Goal: Task Accomplishment & Management: Complete application form

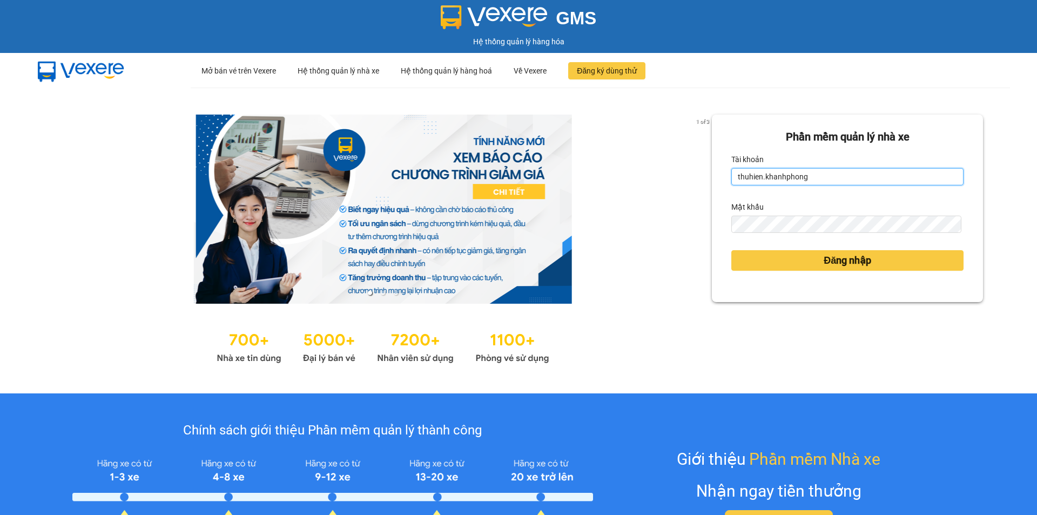
click at [820, 174] on input "thuhien.khanhphong" at bounding box center [847, 176] width 232 height 17
type input "huyentran1.khanhphong"
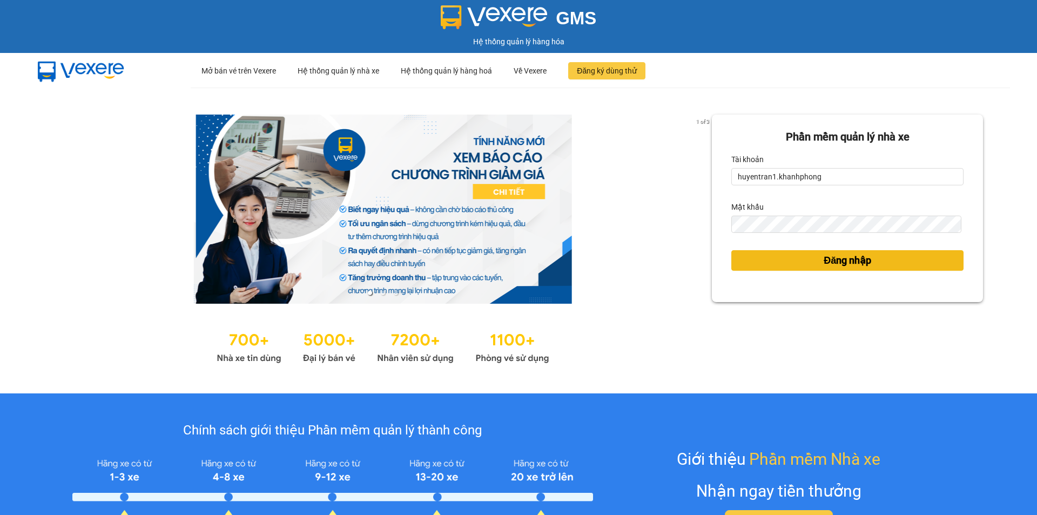
click at [838, 266] on span "Đăng nhập" at bounding box center [848, 260] width 48 height 15
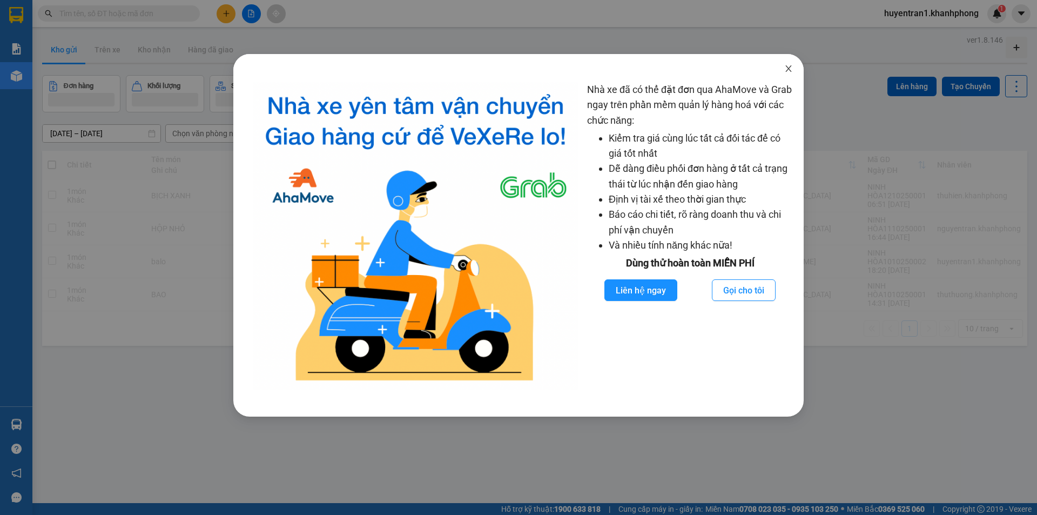
click at [792, 69] on icon "close" at bounding box center [788, 68] width 9 height 9
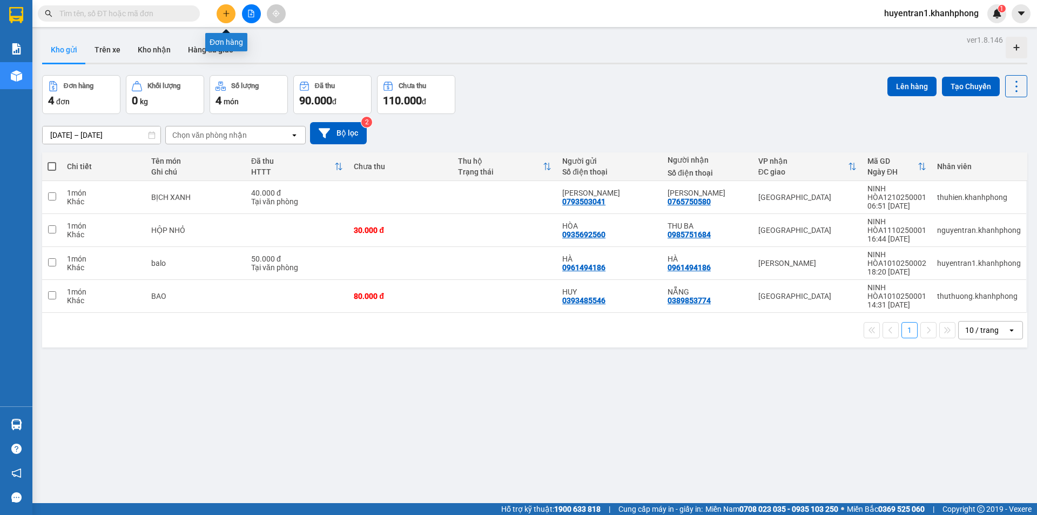
click at [221, 8] on button at bounding box center [226, 13] width 19 height 19
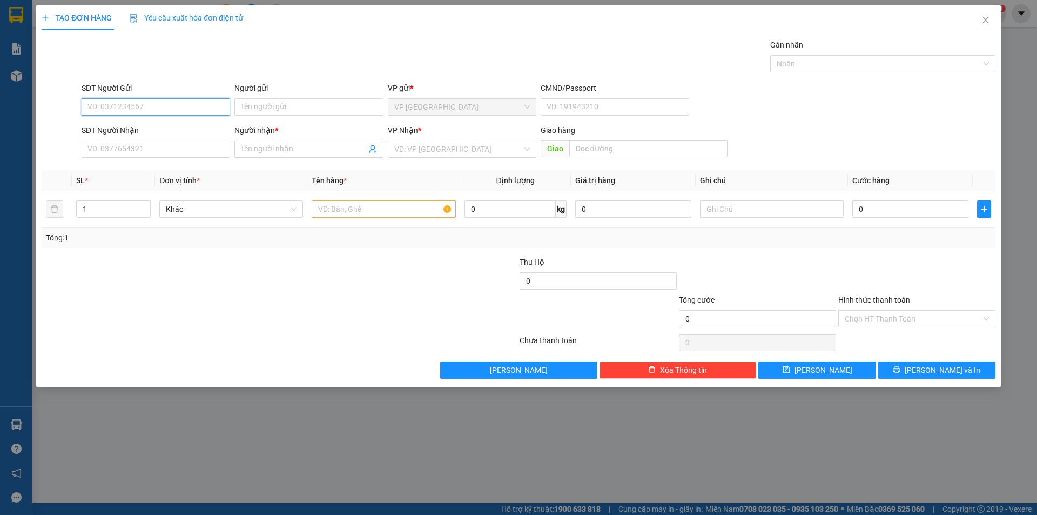
click at [192, 103] on input "SĐT Người Gửi" at bounding box center [156, 106] width 149 height 17
type input "0338872840"
click at [284, 97] on div "Người gửi" at bounding box center [308, 90] width 149 height 16
click at [310, 118] on div "Người gửi Tên người gửi" at bounding box center [308, 101] width 149 height 38
click at [309, 113] on input "Người gửi" at bounding box center [308, 106] width 149 height 17
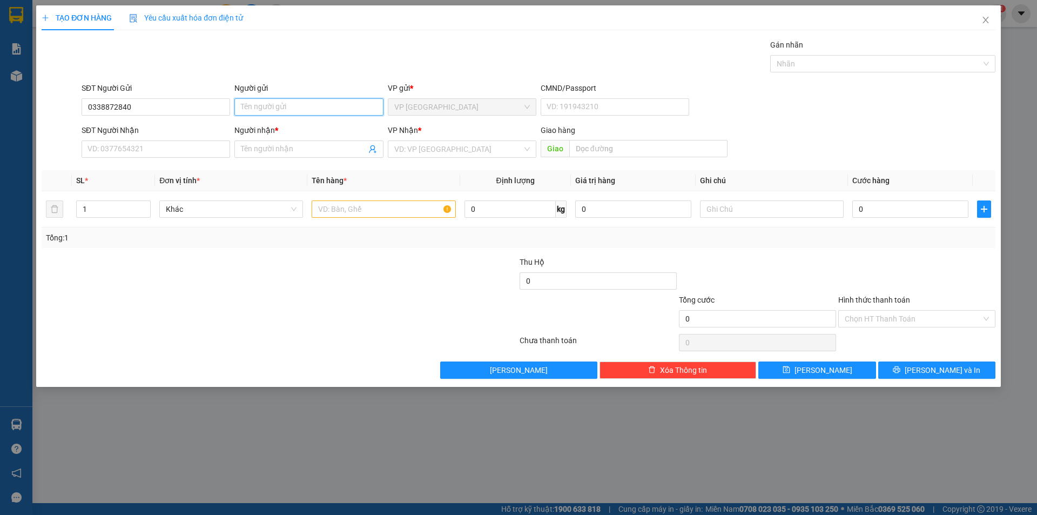
type input "d"
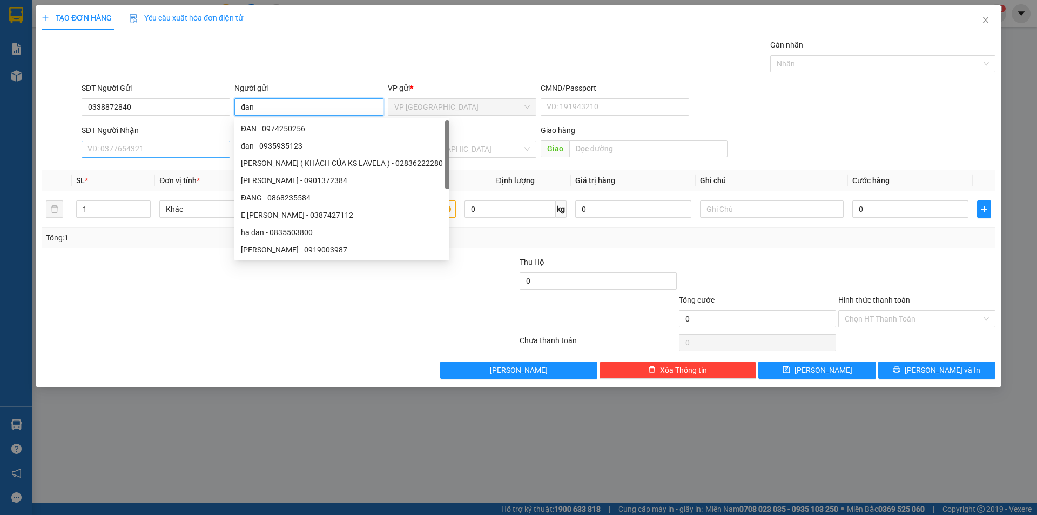
type input "đan"
click at [125, 149] on input "SĐT Người Nhận" at bounding box center [156, 148] width 149 height 17
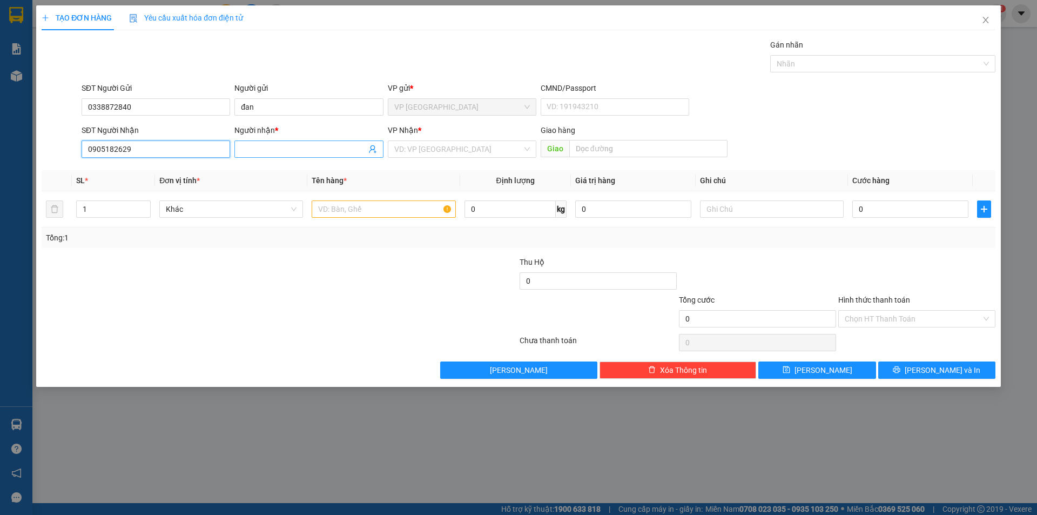
type input "0905182629"
click at [288, 146] on input "Người nhận *" at bounding box center [303, 149] width 125 height 12
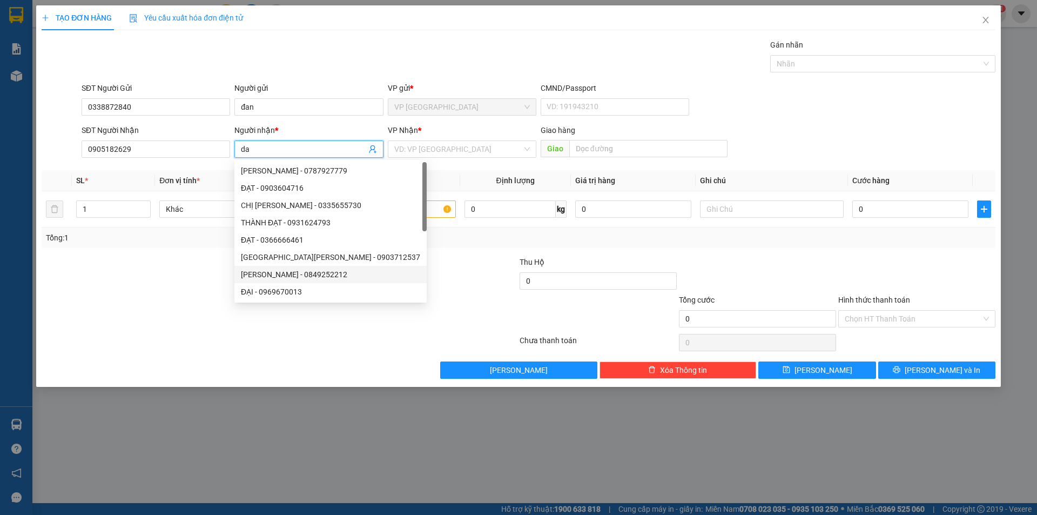
type input "da"
click at [171, 321] on div at bounding box center [200, 313] width 319 height 38
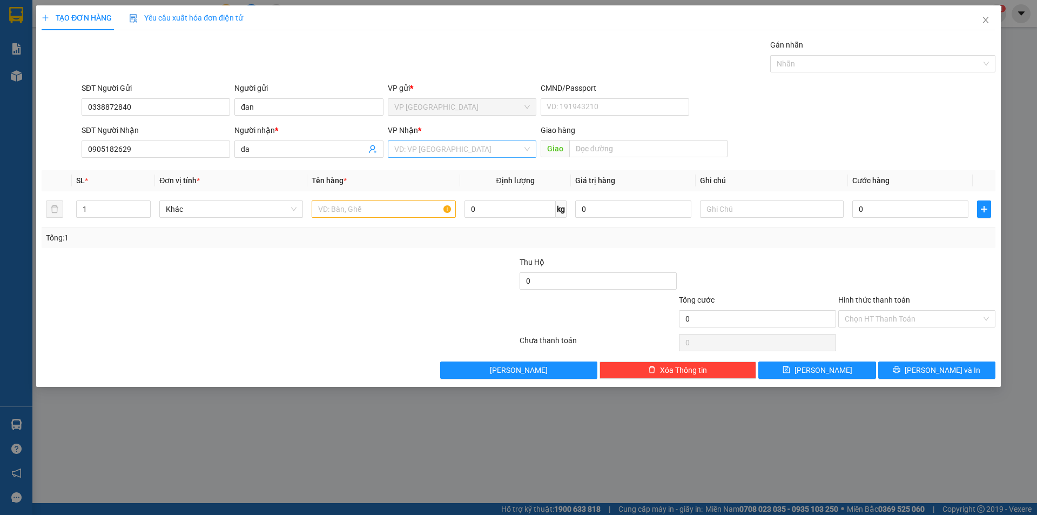
click at [466, 151] on input "search" at bounding box center [458, 149] width 128 height 16
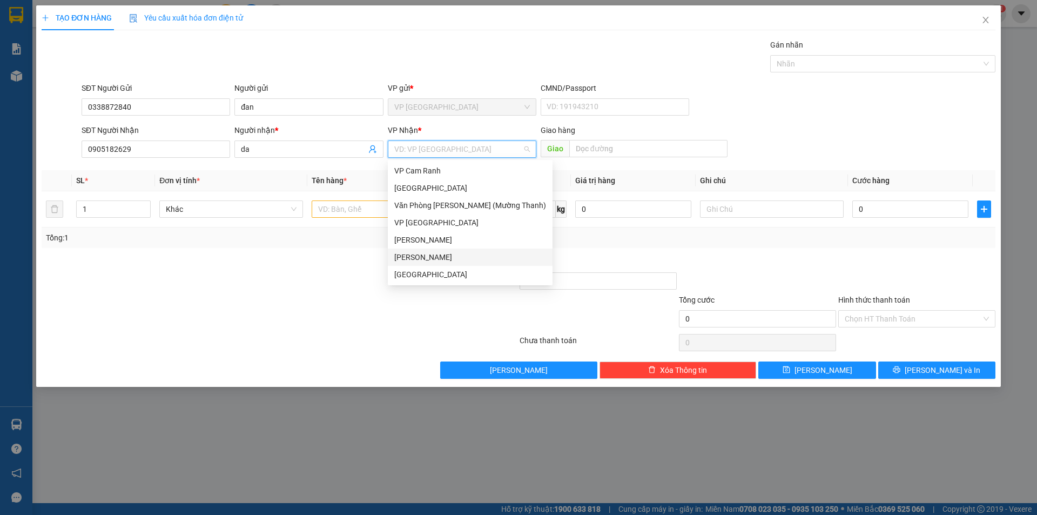
click at [437, 260] on div "[PERSON_NAME]" at bounding box center [470, 257] width 152 height 12
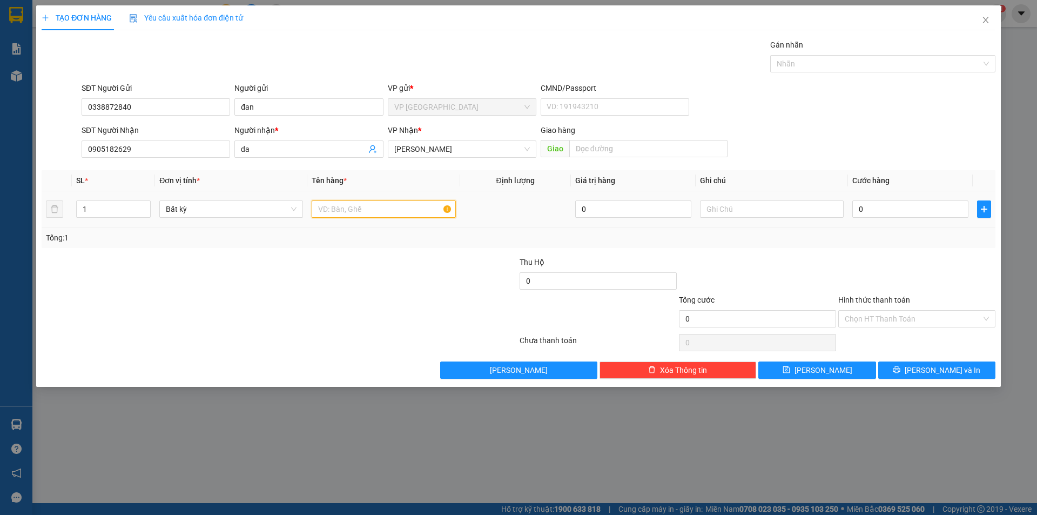
click at [381, 203] on input "text" at bounding box center [384, 208] width 144 height 17
type input "thùng xốp"
click at [870, 212] on input "0" at bounding box center [910, 208] width 116 height 17
type input "2"
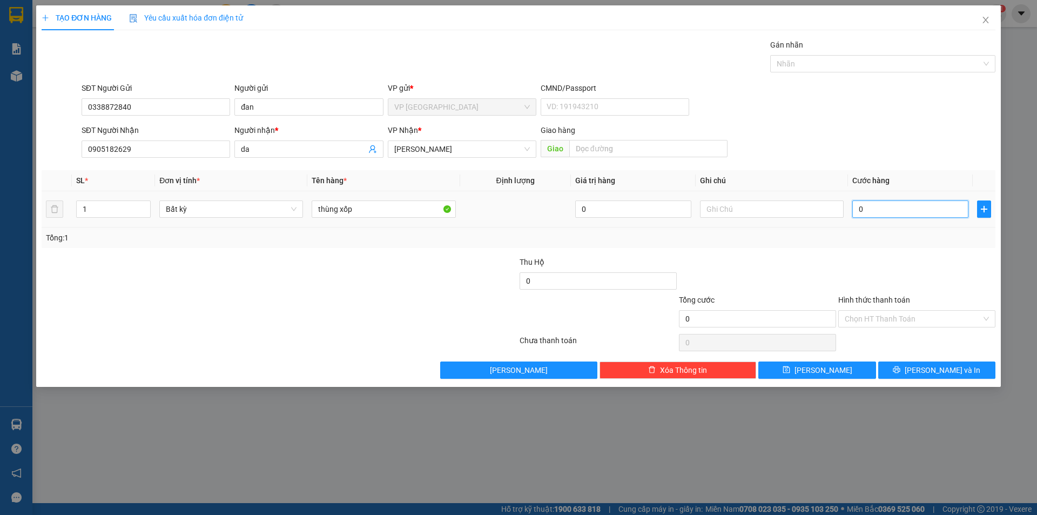
type input "2"
type input "0"
type input "05"
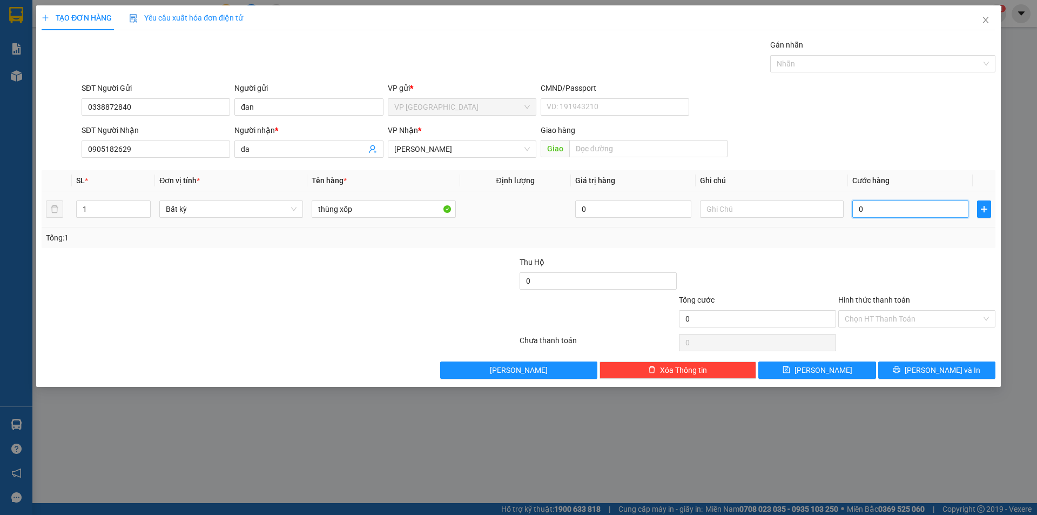
type input "5"
type input "050"
type input "50"
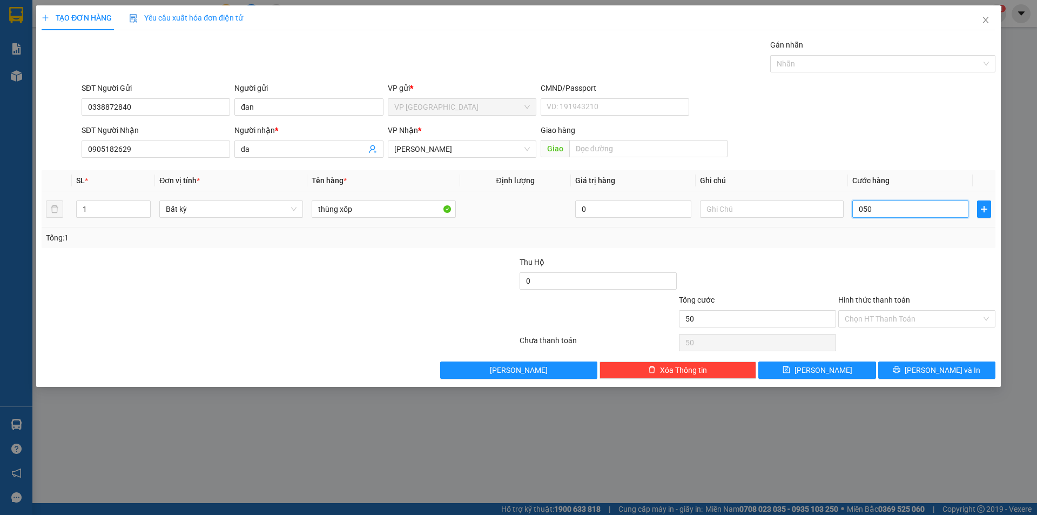
type input "0.500"
type input "500"
type input "05.000"
type input "5.000"
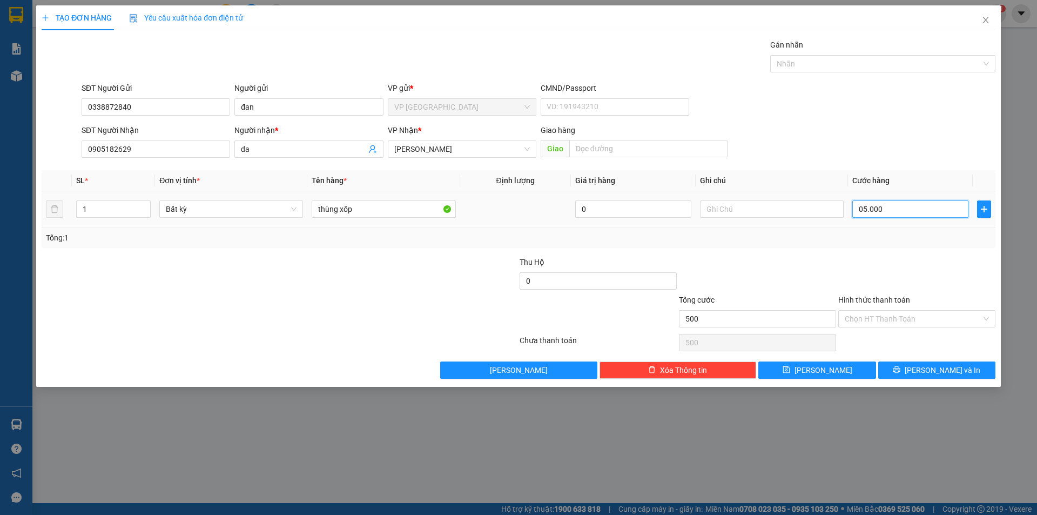
type input "5.000"
type input "050.000"
type input "50.000"
type input "05.000"
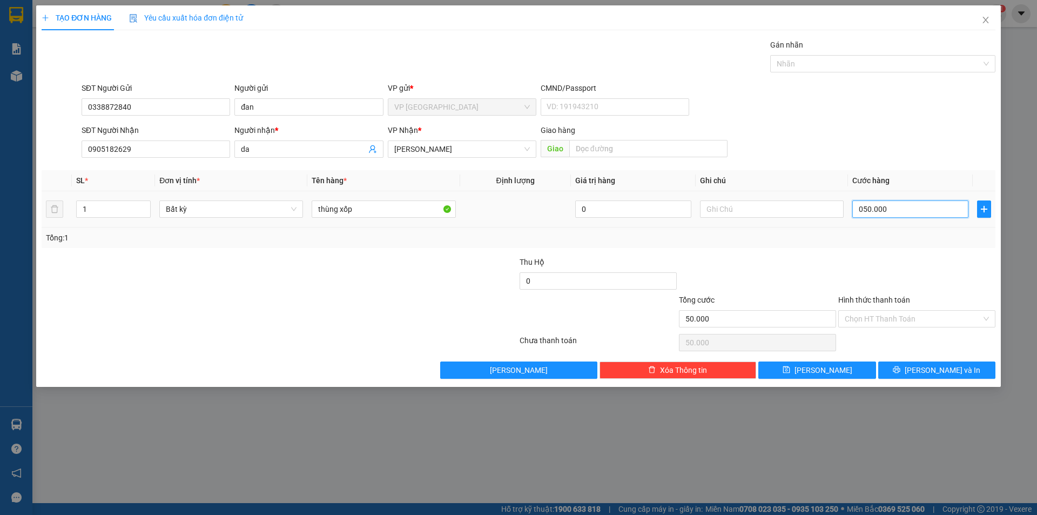
type input "5.000"
type input "0.500"
type input "500"
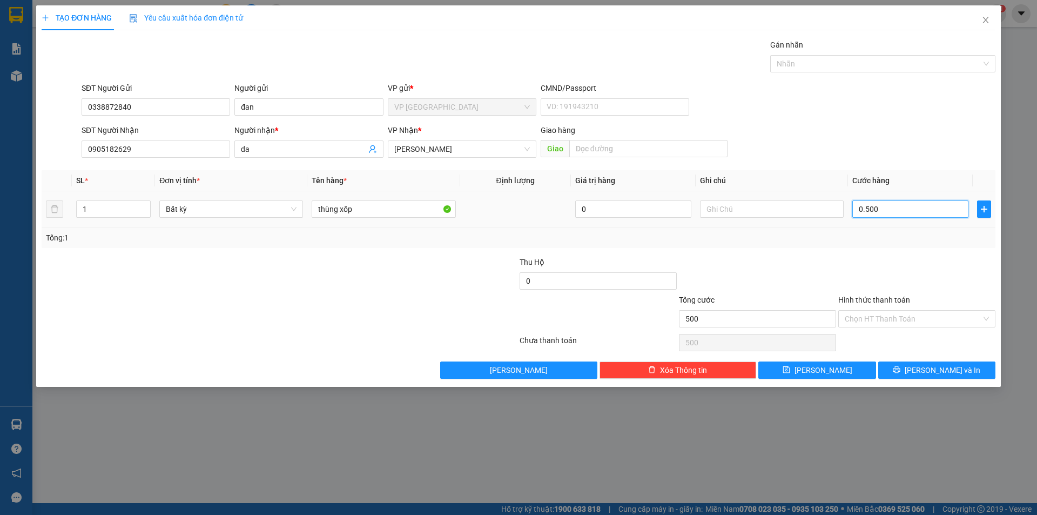
type input "050"
type input "50"
type input "05"
type input "5"
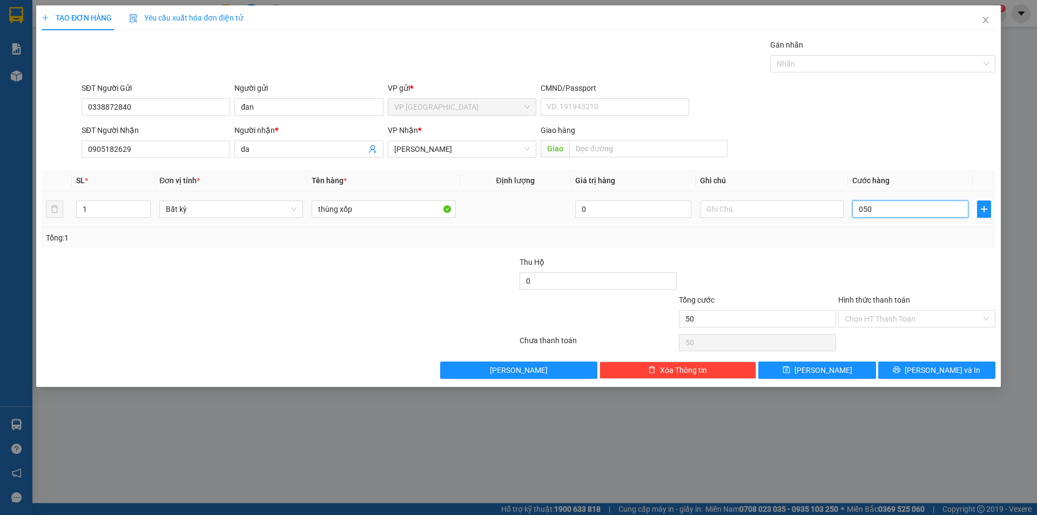
type input "5"
type input "0"
type input "50"
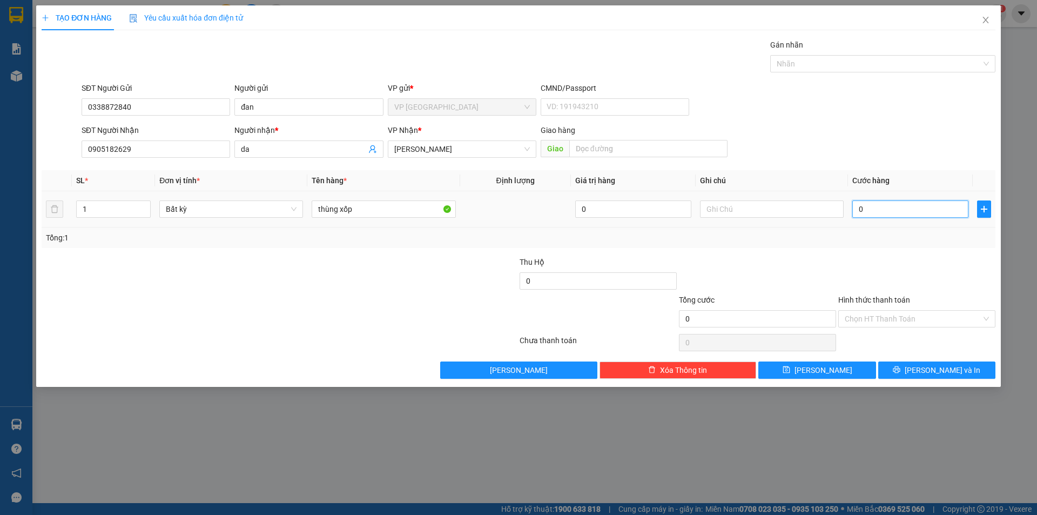
type input "50"
type input "500"
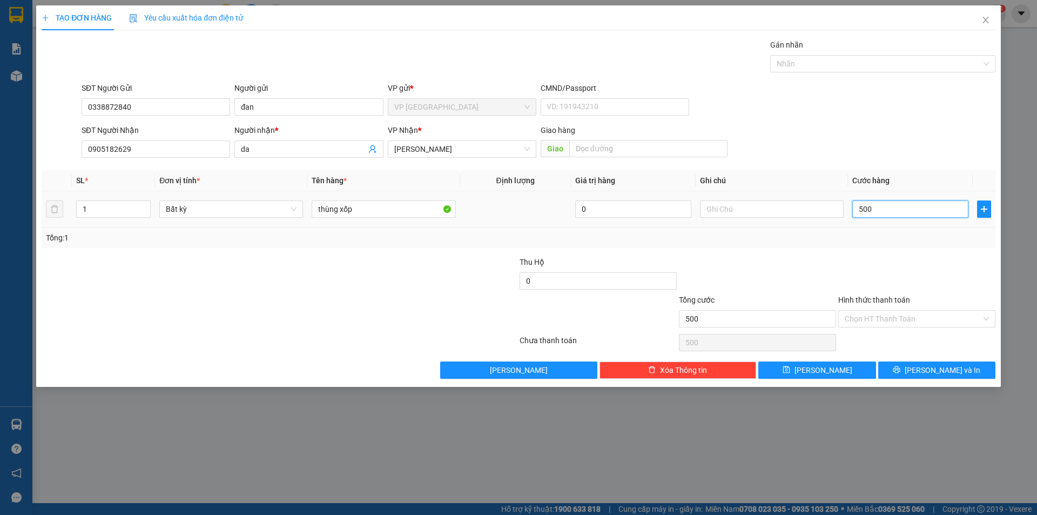
type input "5.000"
type input "50.000"
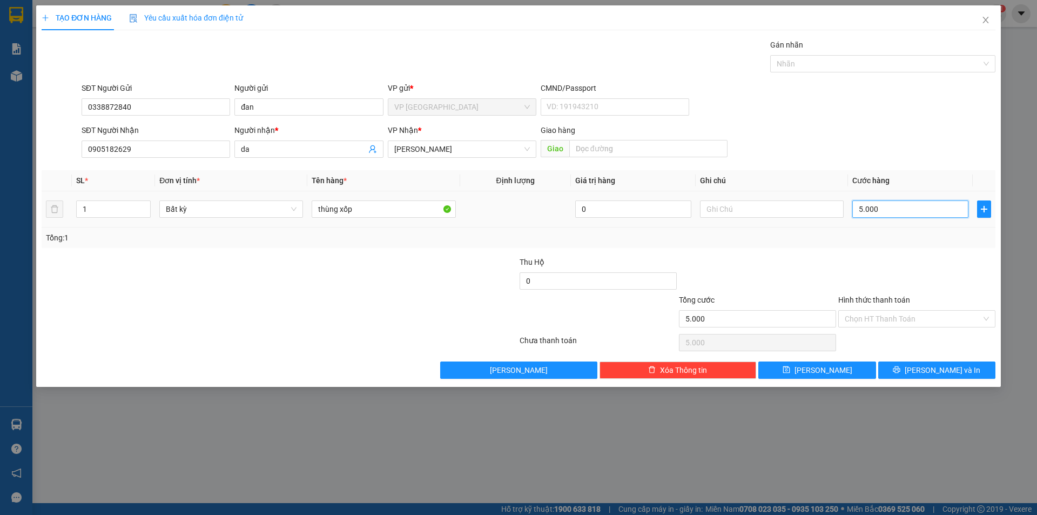
type input "50.000"
click at [880, 321] on input "Hình thức thanh toán" at bounding box center [913, 319] width 137 height 16
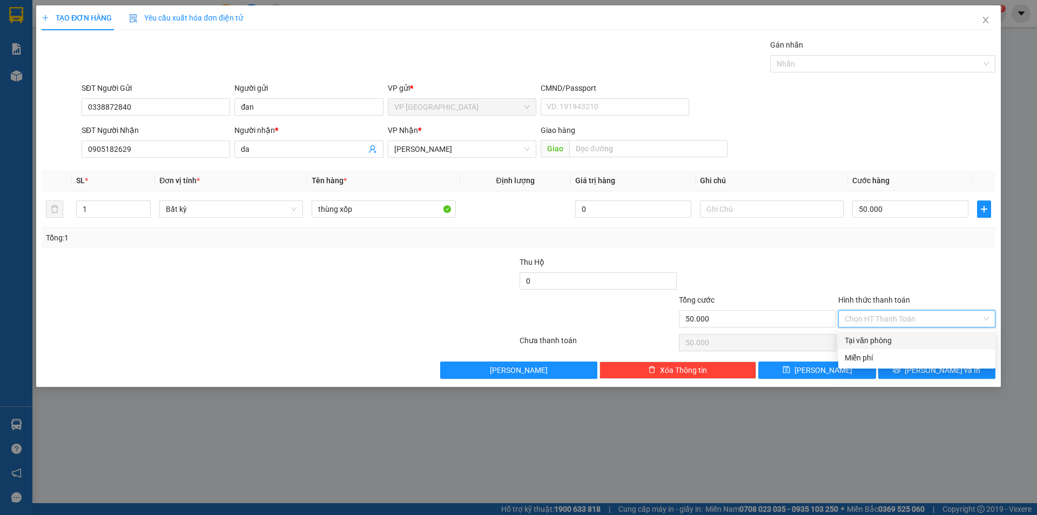
click at [877, 336] on div "Tại văn phòng" at bounding box center [917, 340] width 144 height 12
type input "0"
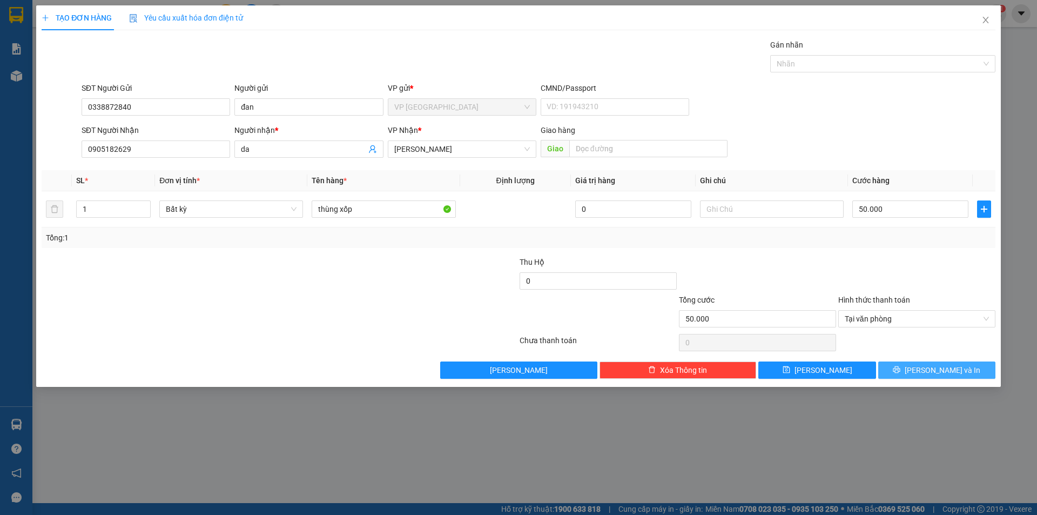
click at [910, 365] on button "[PERSON_NAME] và In" at bounding box center [936, 369] width 117 height 17
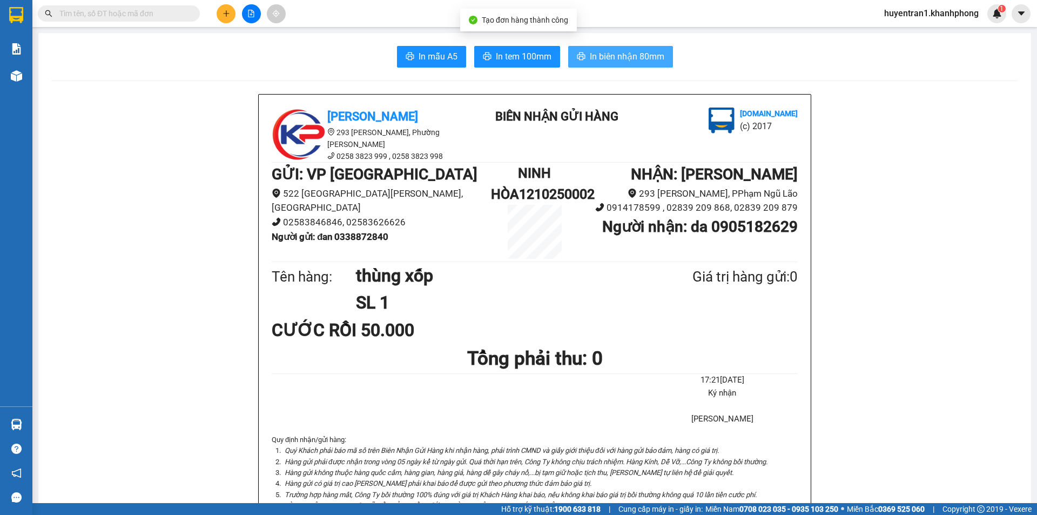
click at [626, 53] on span "In biên nhận 80mm" at bounding box center [627, 57] width 75 height 14
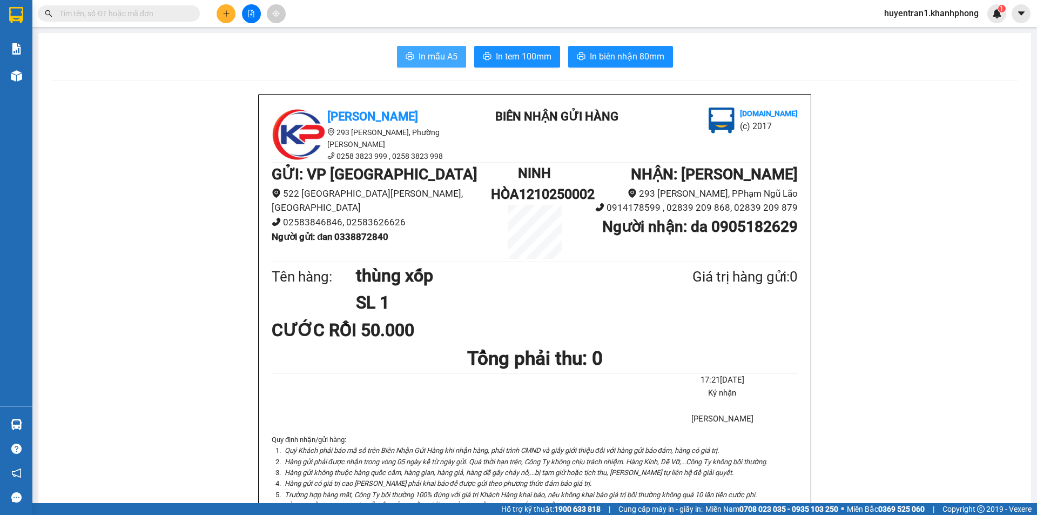
click at [450, 55] on span "In mẫu A5" at bounding box center [438, 57] width 39 height 14
click at [941, 16] on span "huyentran1.khanhphong" at bounding box center [932, 13] width 112 height 14
click at [942, 28] on span "Đăng xuất" at bounding box center [936, 34] width 90 height 12
